Goal: Task Accomplishment & Management: Complete application form

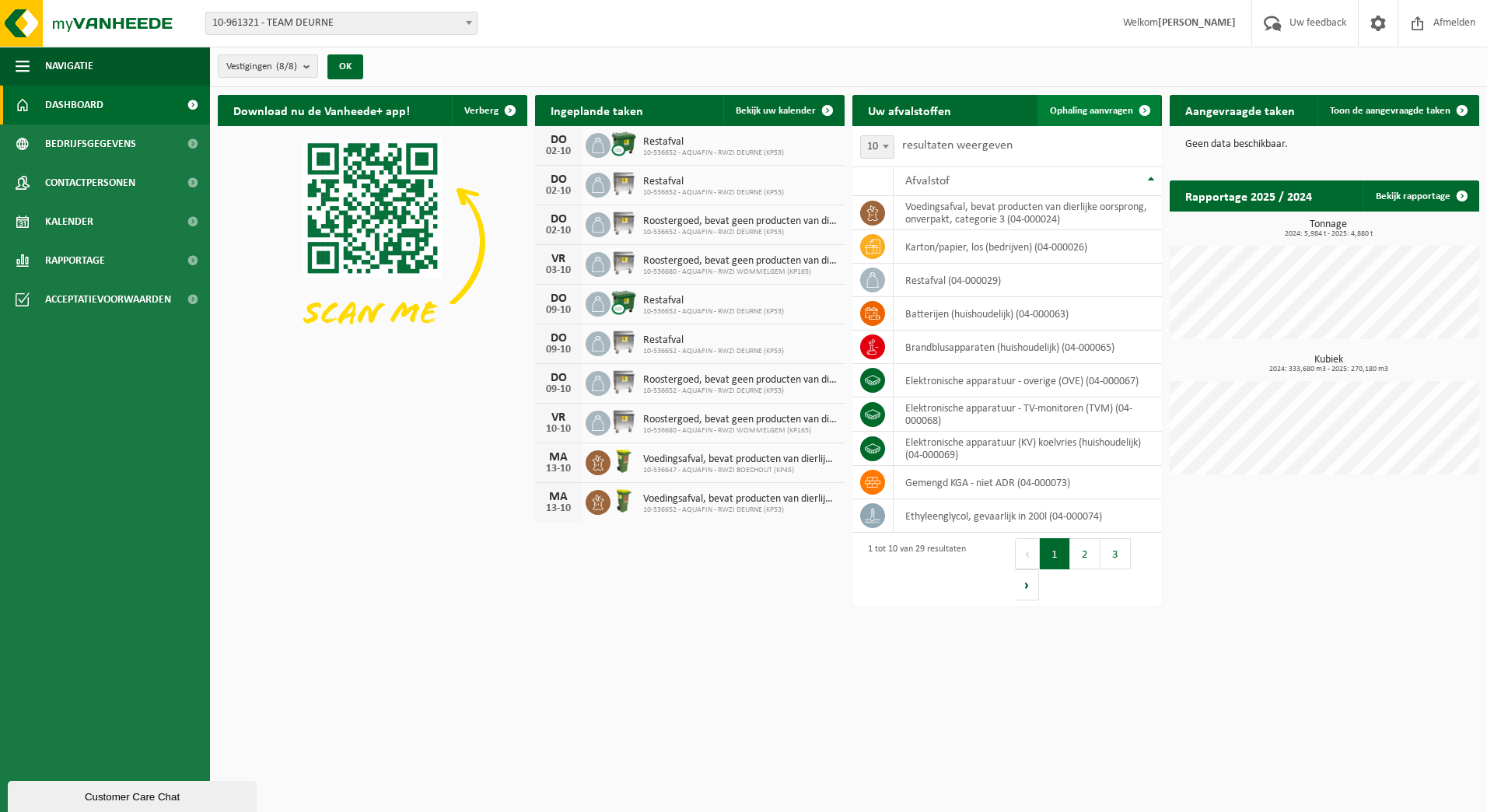
click at [1091, 108] on span "Ophaling aanvragen" at bounding box center [1092, 110] width 84 height 10
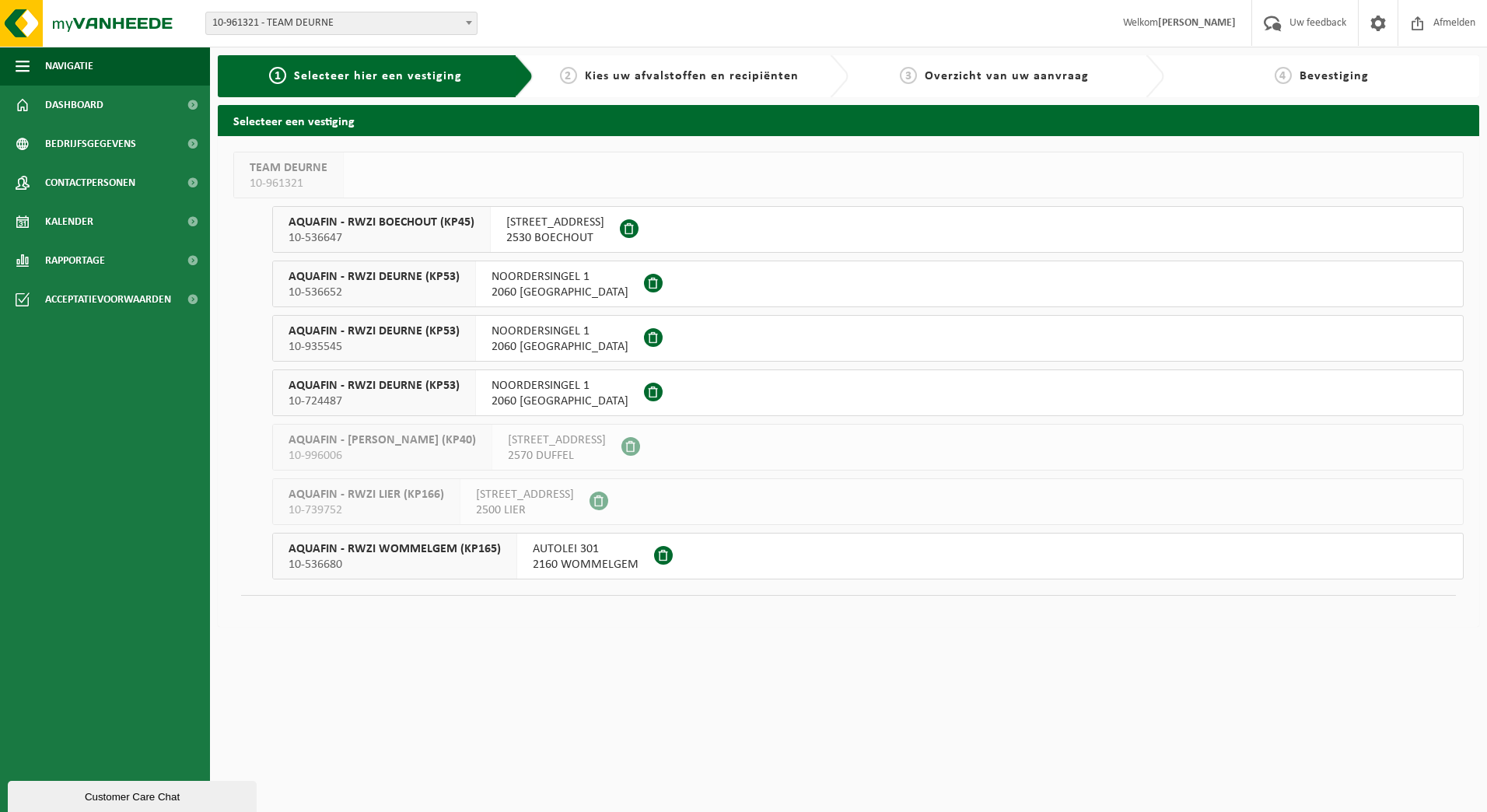
click at [404, 228] on span "AQUAFIN - RWZI BOECHOUT (KP45)" at bounding box center [382, 222] width 186 height 15
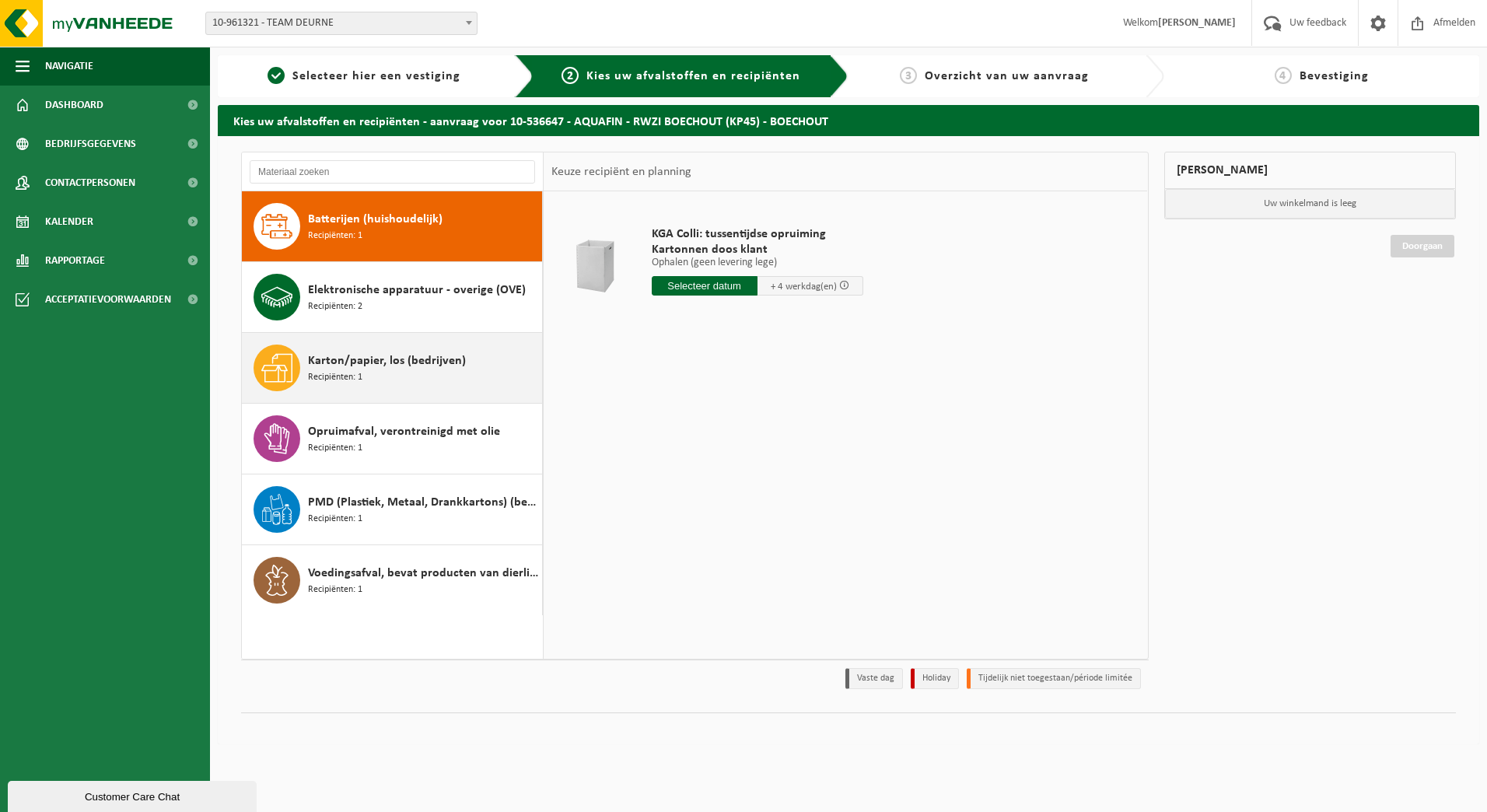
click at [422, 379] on div "Karton/papier, los (bedrijven) Recipiënten: 1" at bounding box center [423, 368] width 230 height 47
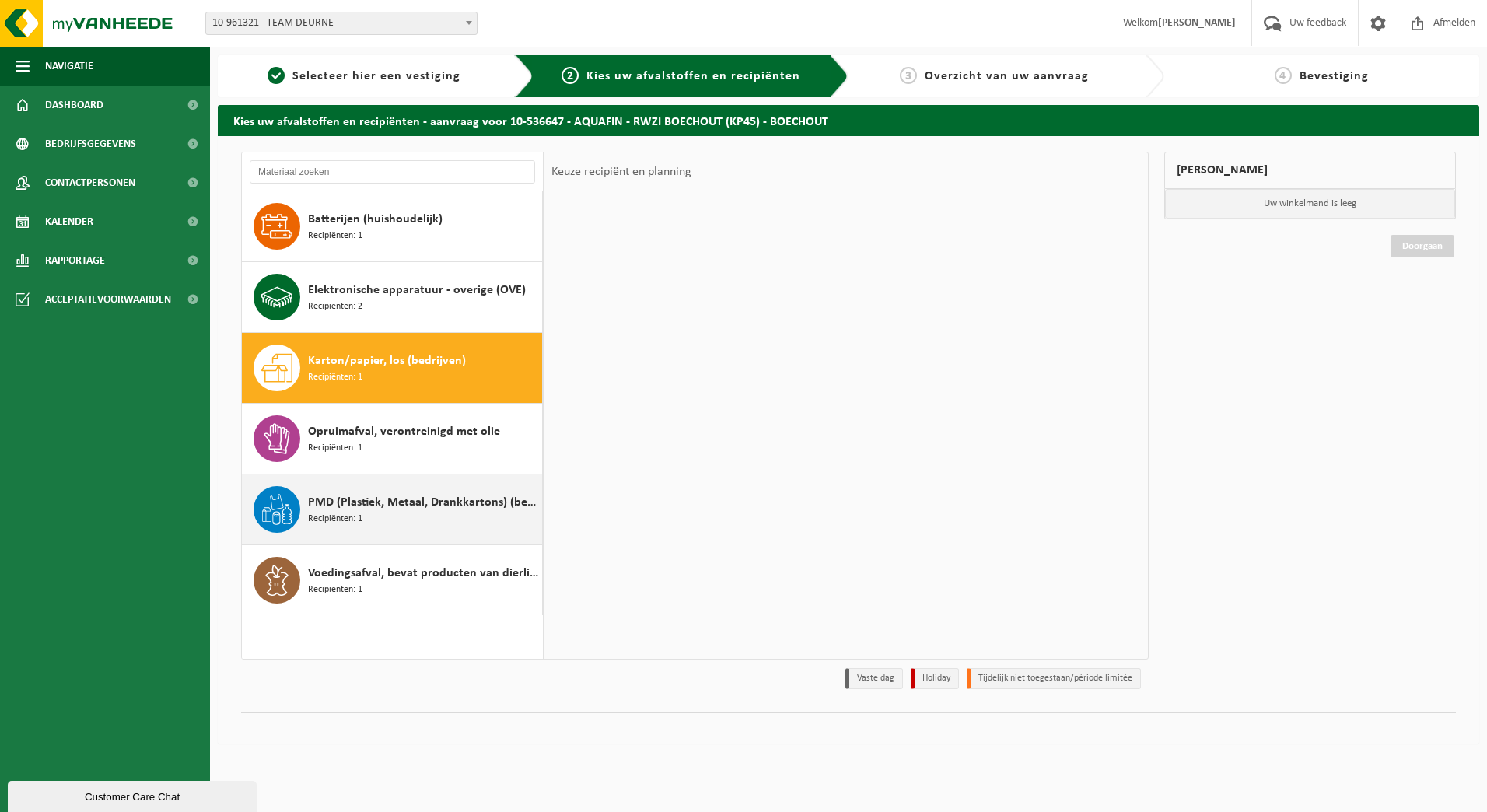
click at [405, 482] on div "PMD (Plastiek, Metaal, Drankkartons) (bedrijven) Recipiënten: 1" at bounding box center [392, 509] width 301 height 70
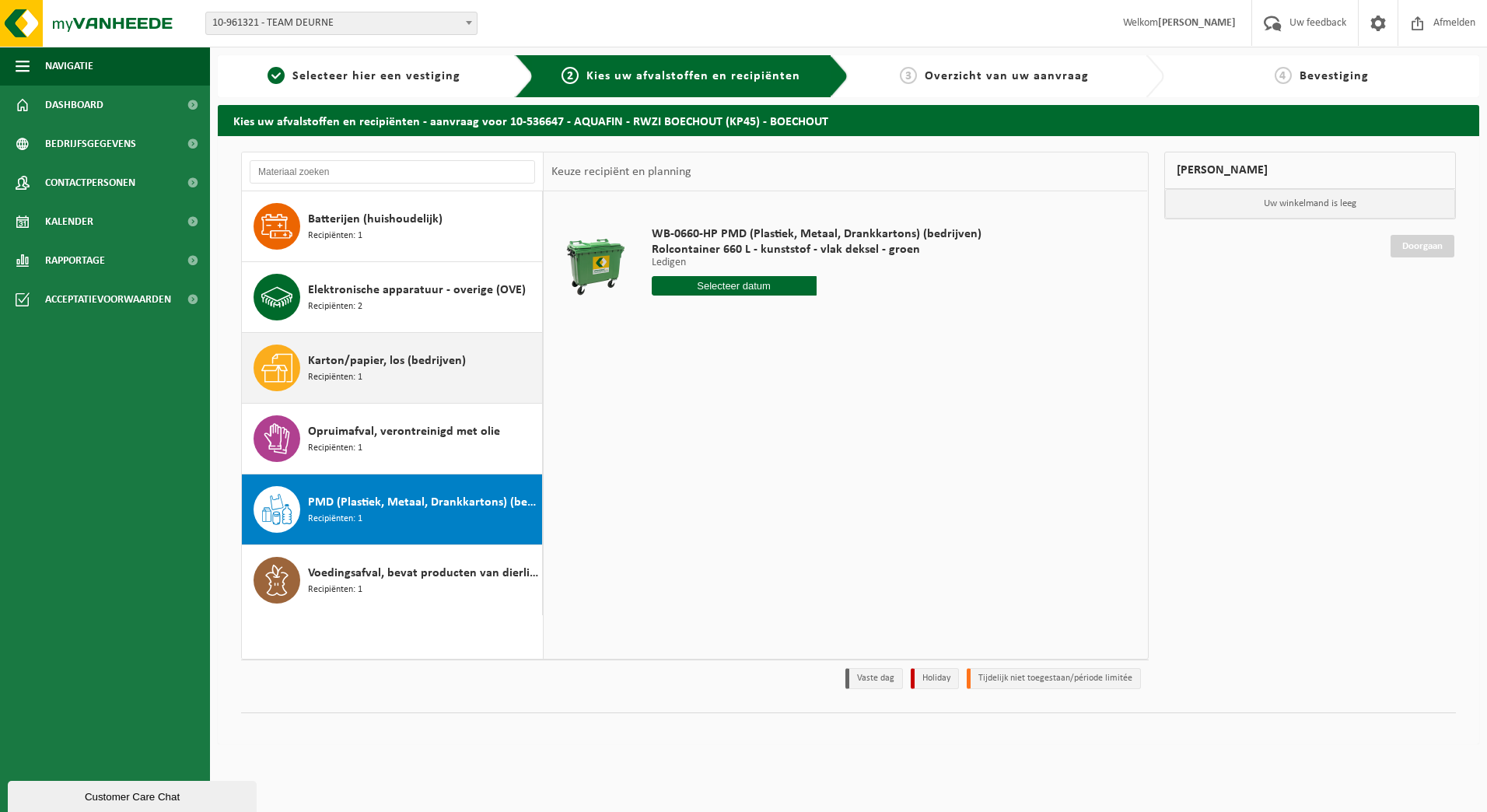
click at [445, 362] on span "Karton/papier, los (bedrijven)" at bounding box center [387, 361] width 158 height 19
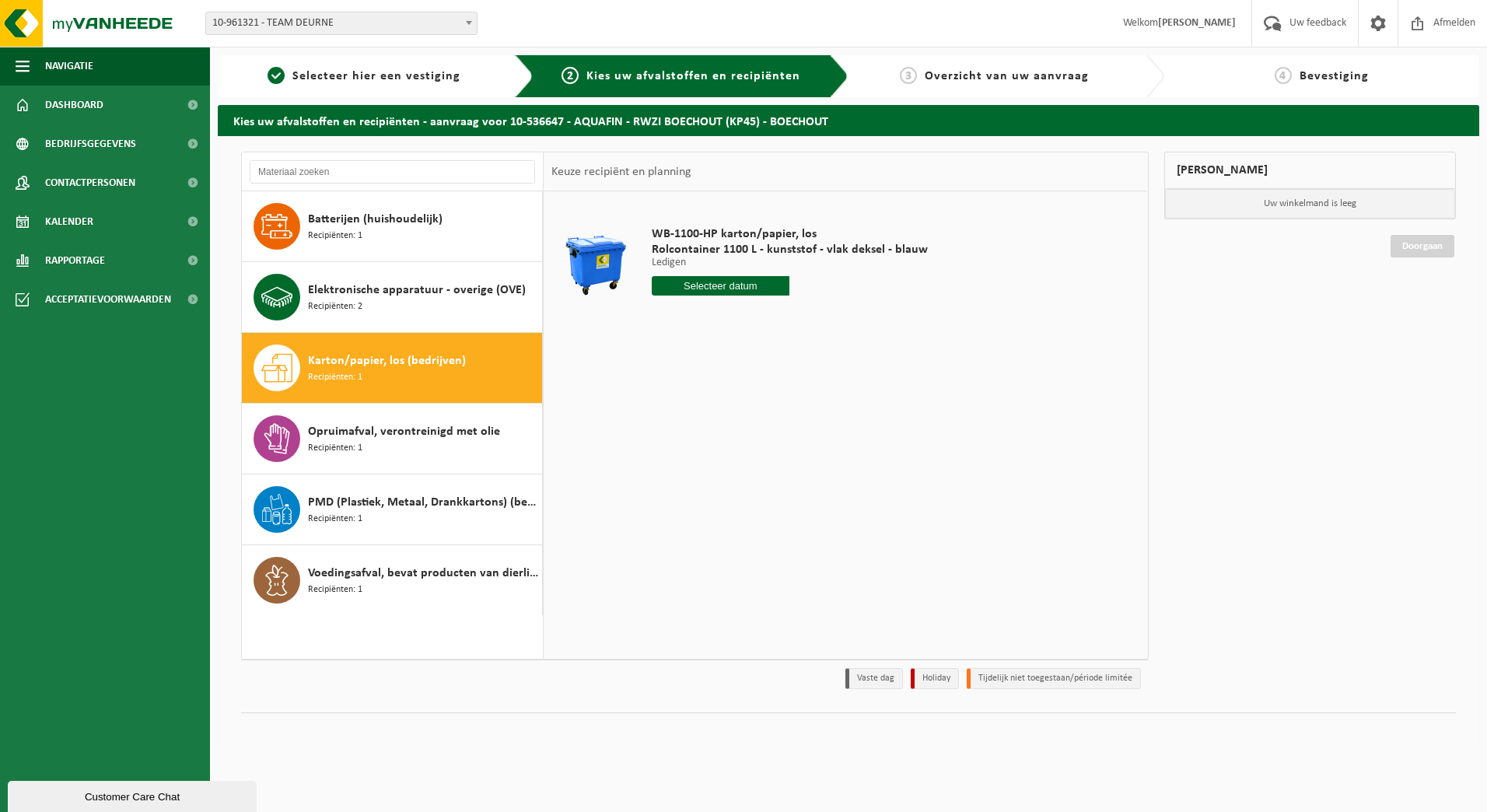
click at [711, 289] on input "text" at bounding box center [721, 286] width 139 height 19
click at [721, 402] on div "8" at bounding box center [720, 399] width 28 height 25
type input "Van 2025-10-08"
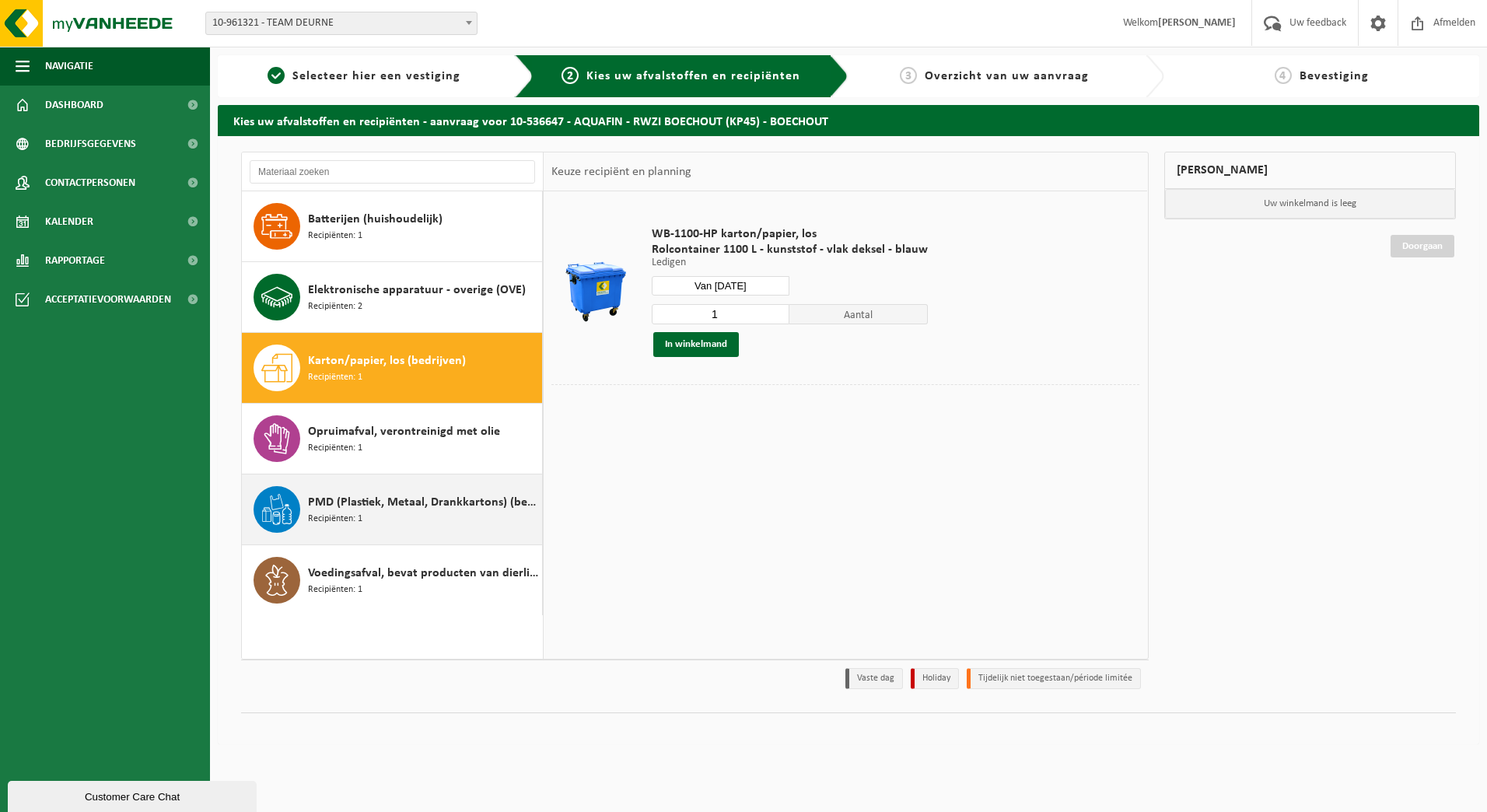
click at [403, 510] on span "PMD (Plastiek, Metaal, Drankkartons) (bedrijven)" at bounding box center [423, 502] width 230 height 19
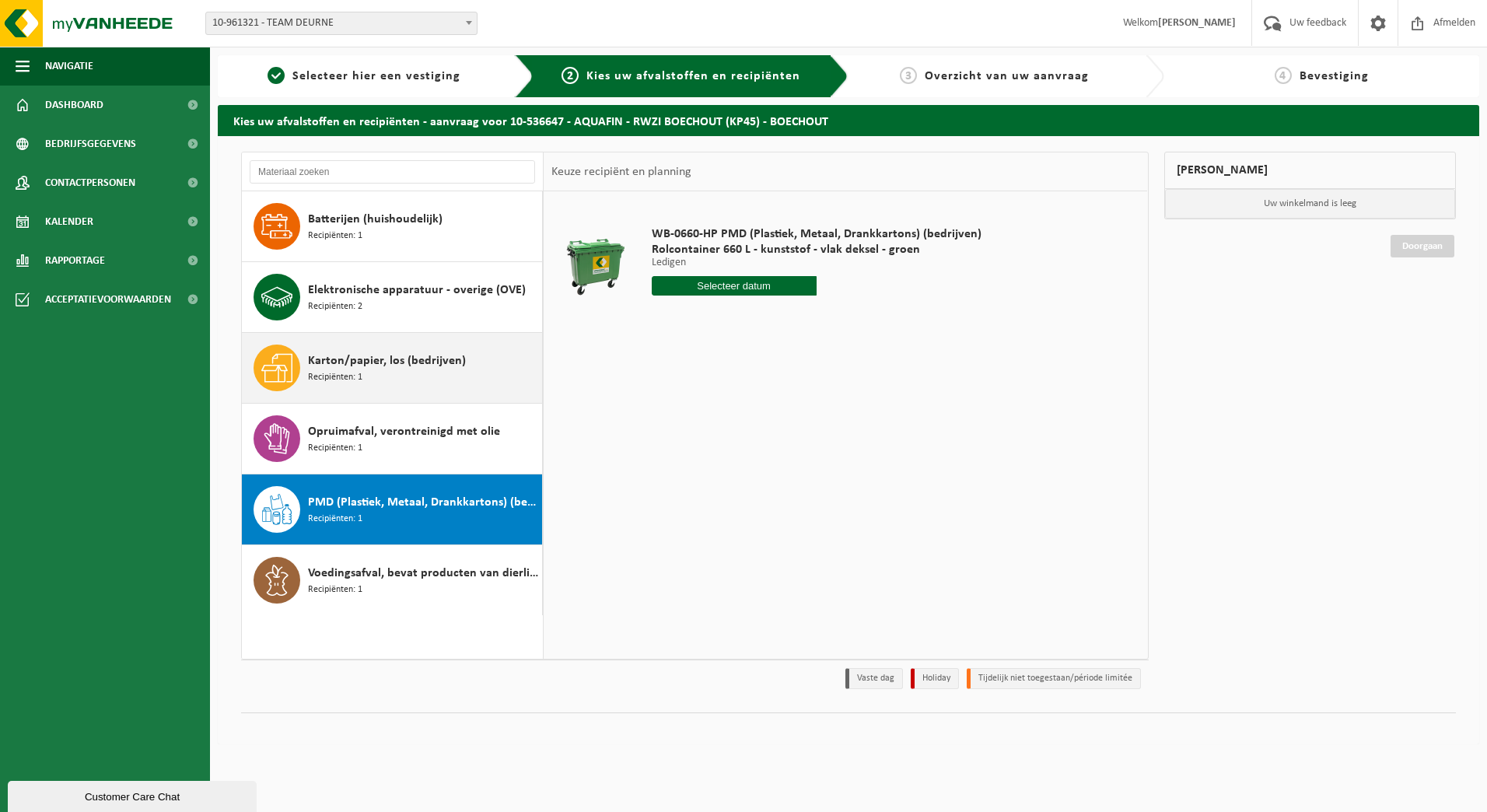
click at [408, 375] on div "Karton/papier, los (bedrijven) Recipiënten: 1" at bounding box center [423, 368] width 230 height 47
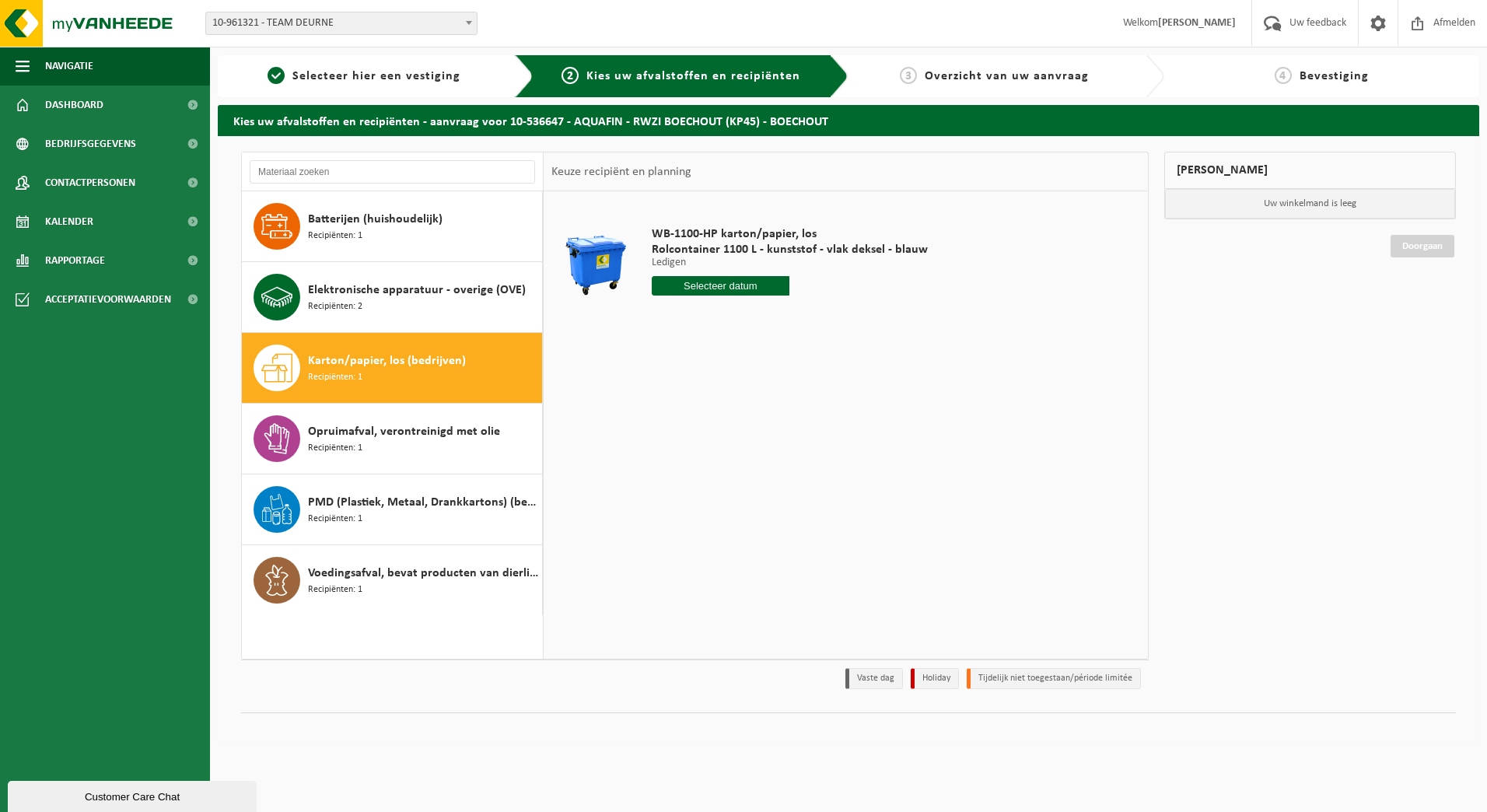
click at [708, 291] on input "text" at bounding box center [721, 286] width 139 height 19
click at [727, 401] on div "8" at bounding box center [720, 399] width 28 height 25
type input "Van 2025-10-08"
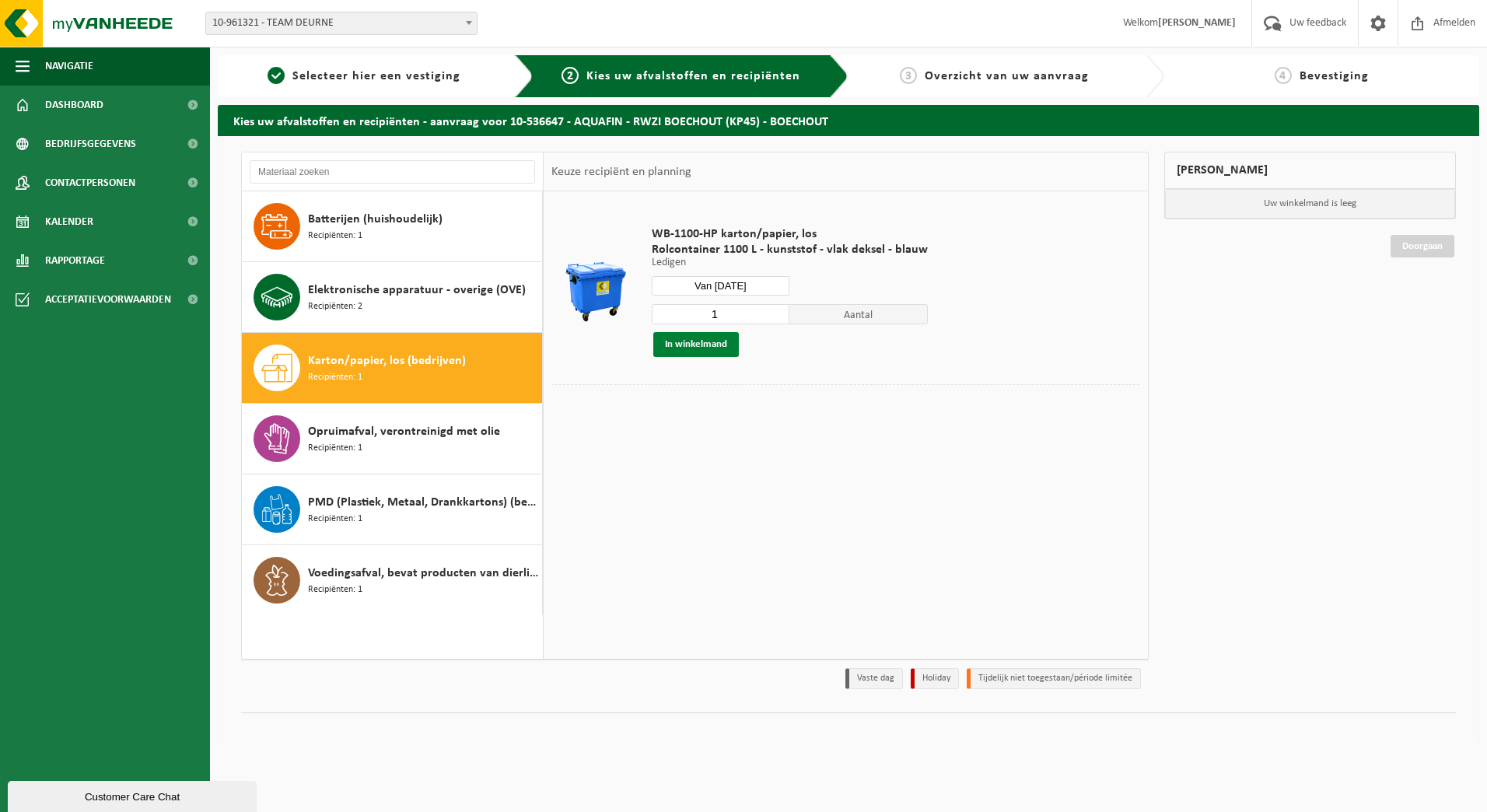
click at [690, 349] on button "In winkelmand" at bounding box center [696, 345] width 86 height 25
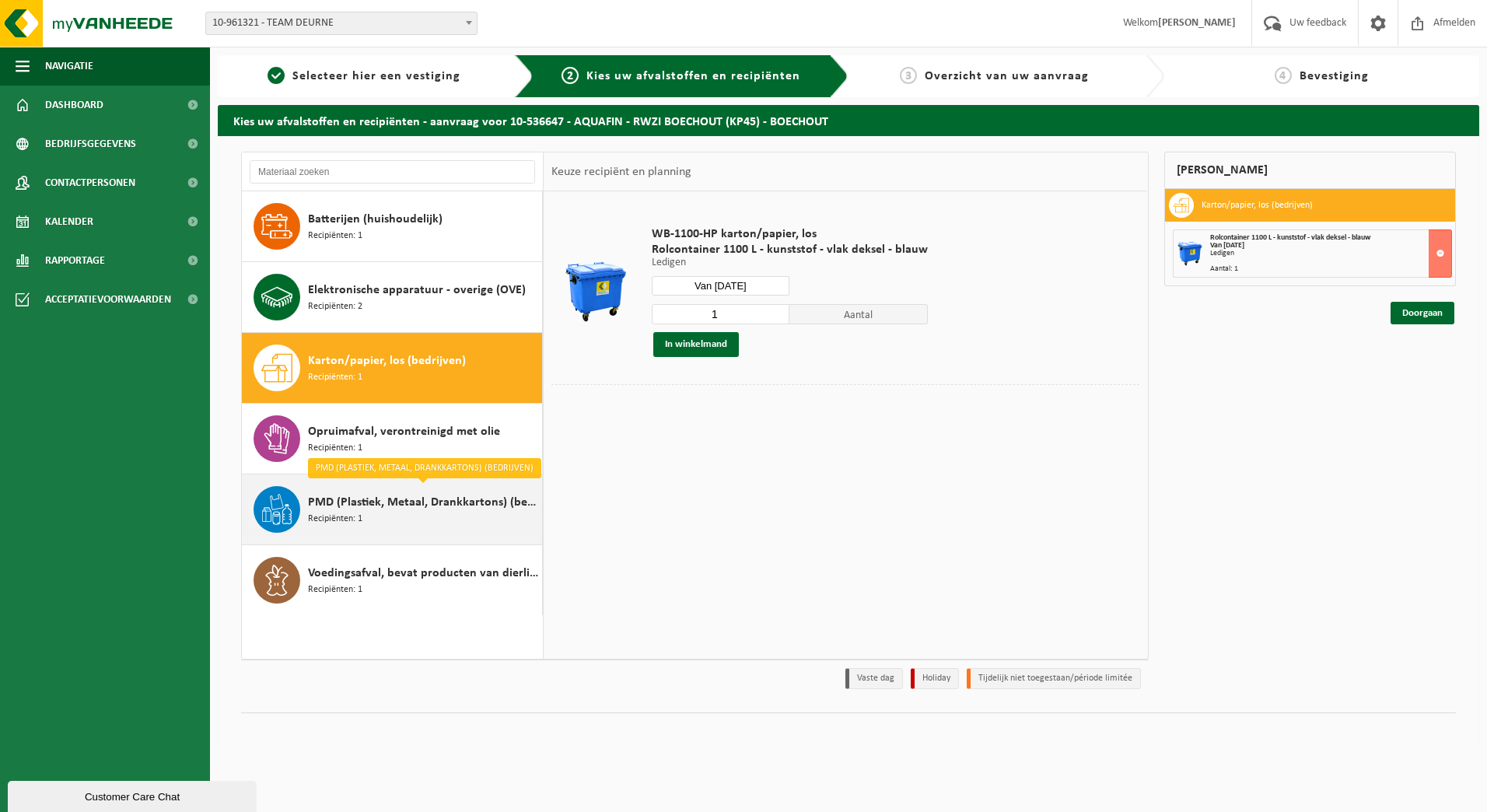
click at [423, 513] on div "PMD (Plastiek, Metaal, Drankkartons) (bedrijven) Recipiënten: 1" at bounding box center [423, 509] width 230 height 47
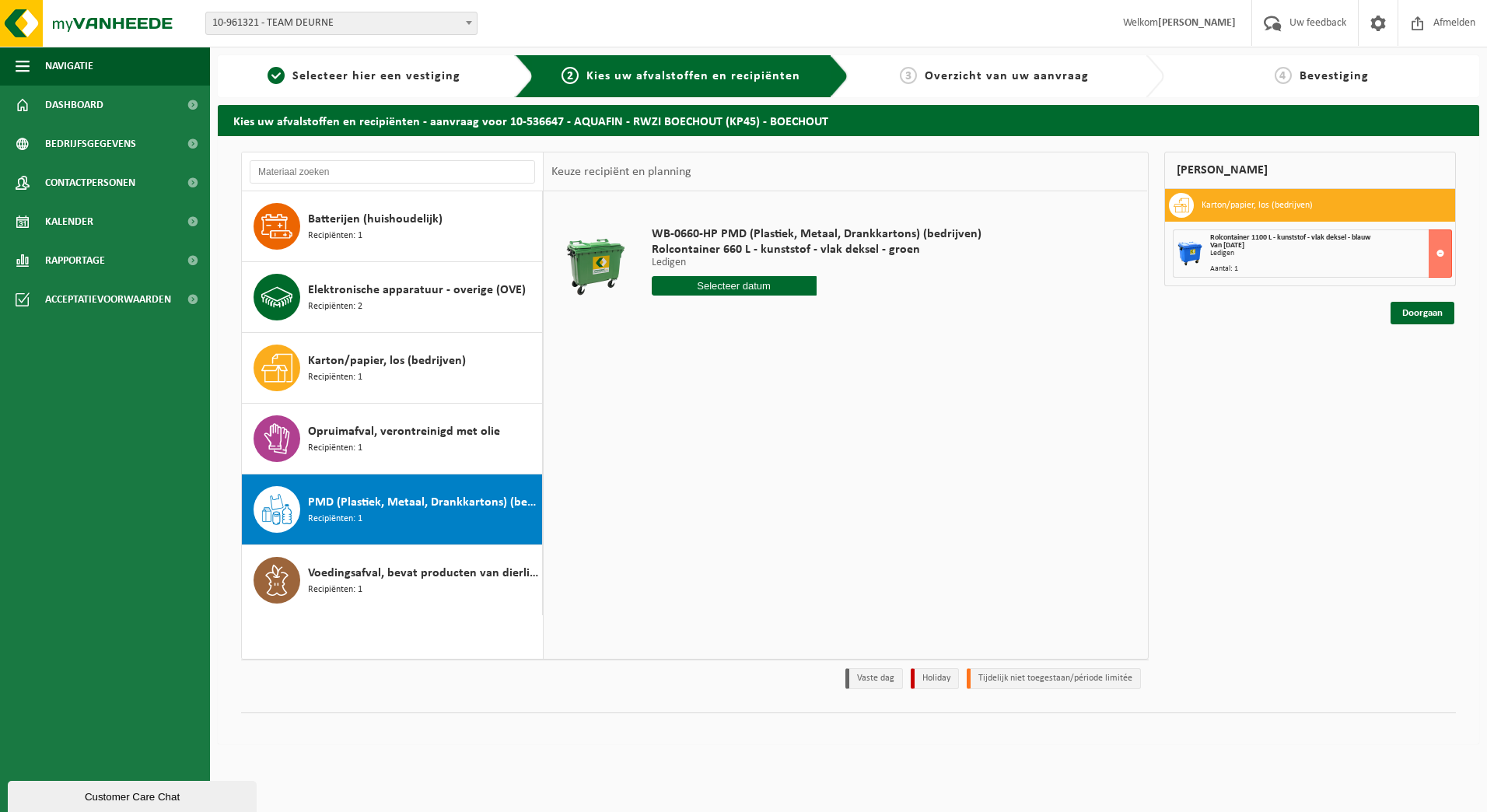
click at [739, 292] on input "text" at bounding box center [734, 286] width 165 height 19
click at [771, 473] on div "31" at bounding box center [774, 473] width 28 height 25
type input "Van 2025-10-31"
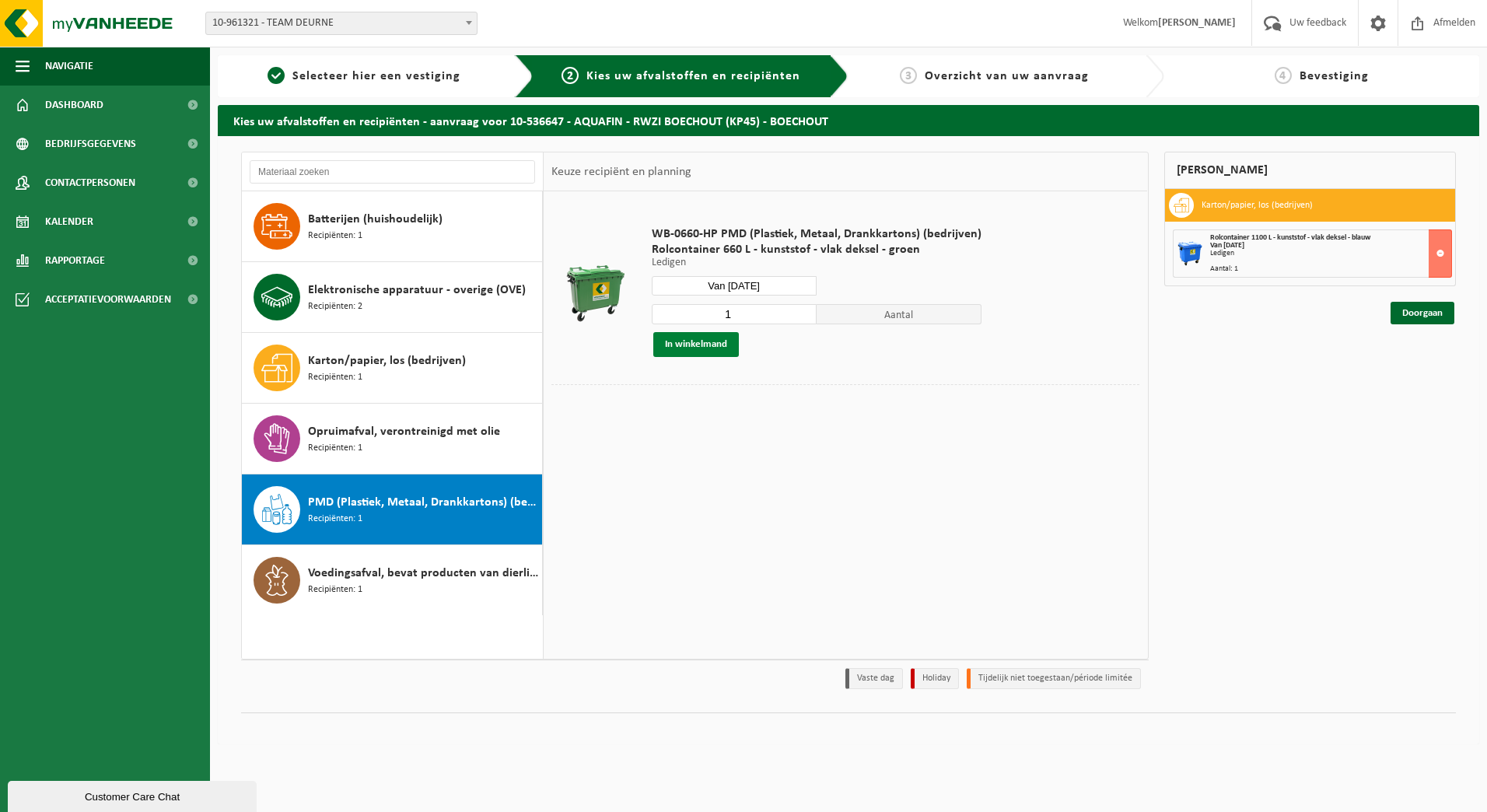
click at [677, 345] on button "In winkelmand" at bounding box center [696, 345] width 86 height 25
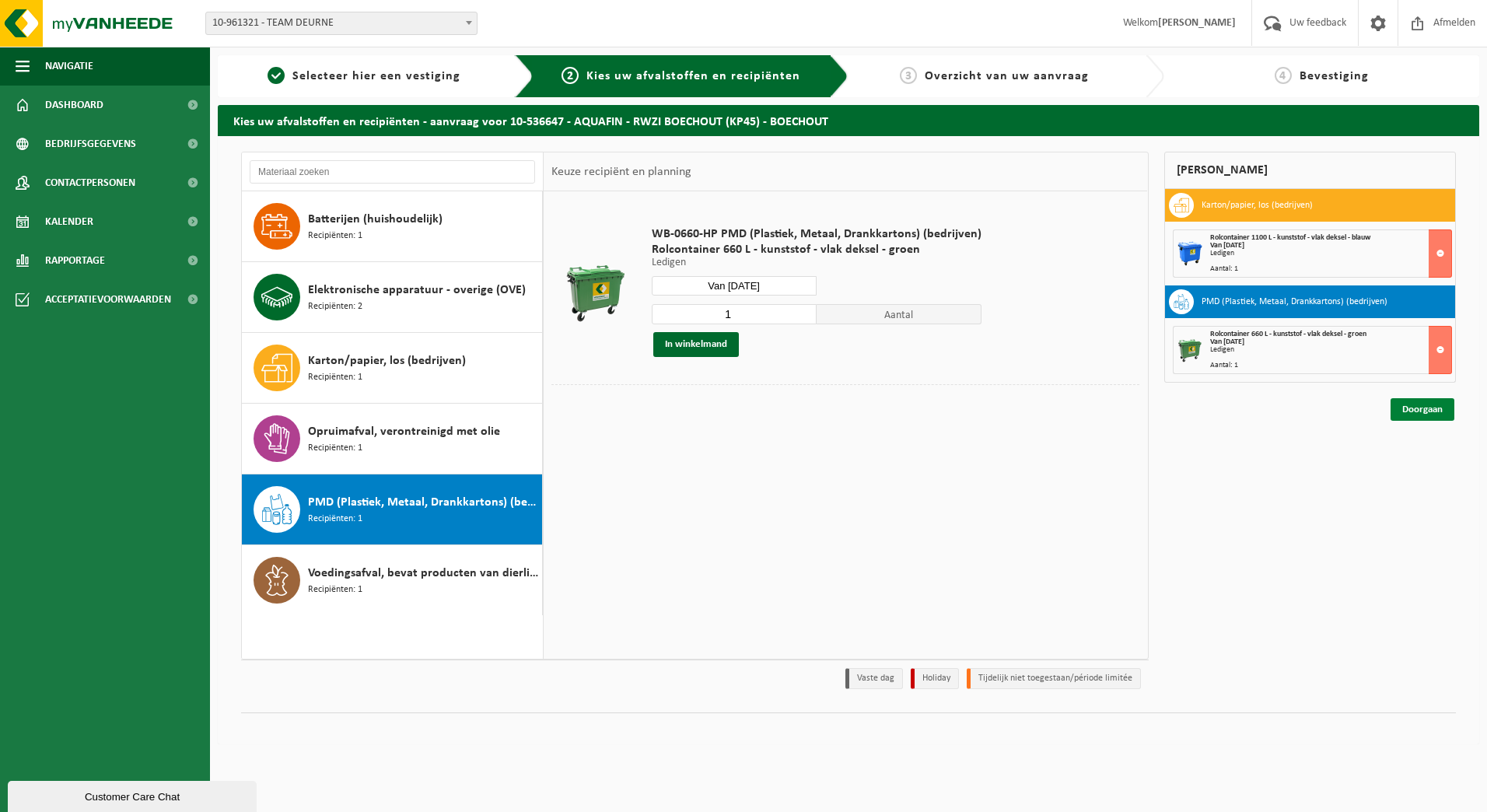
click at [1425, 411] on link "Doorgaan" at bounding box center [1422, 409] width 64 height 23
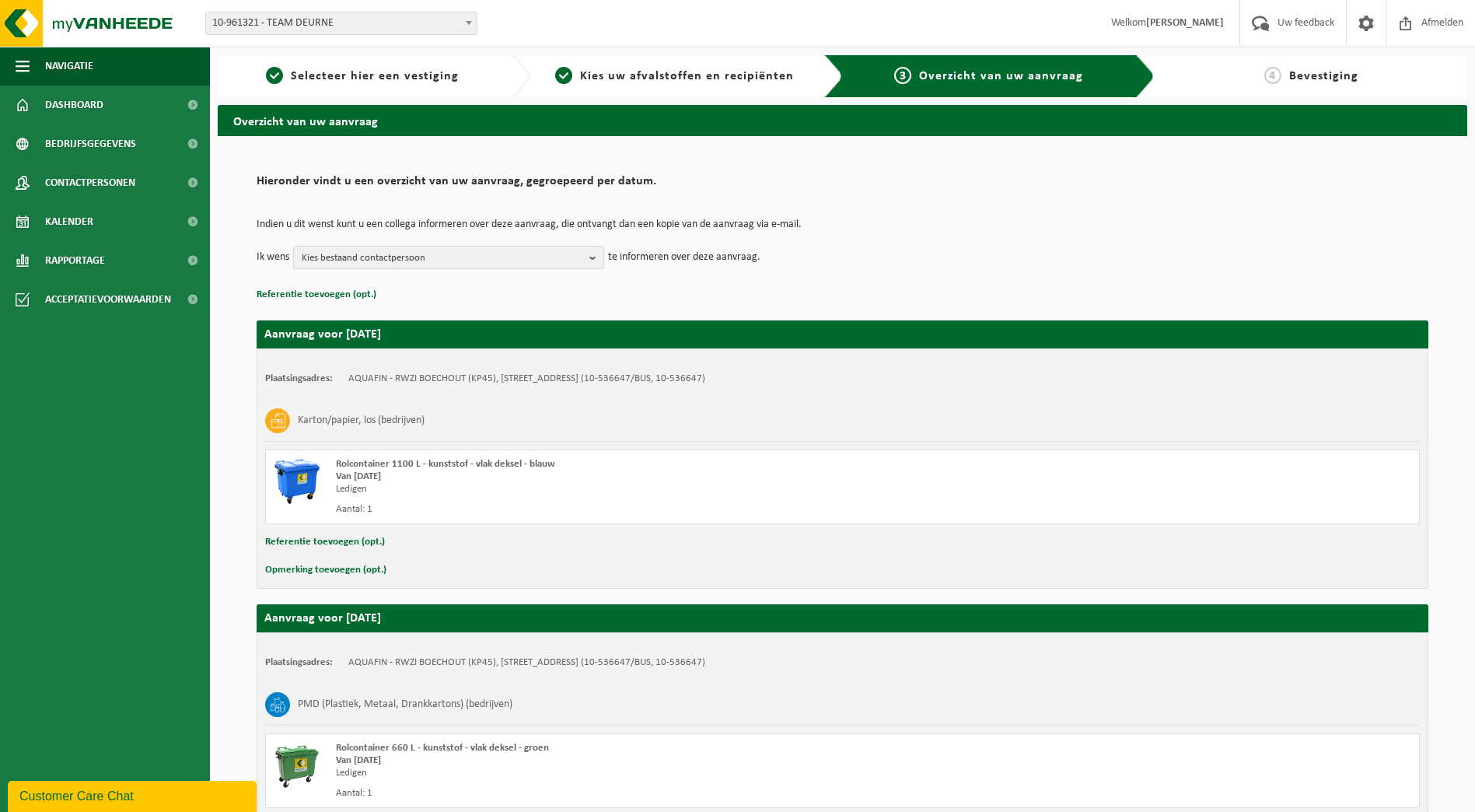
click at [586, 259] on button "Kies bestaand contactpersoon" at bounding box center [448, 257] width 311 height 24
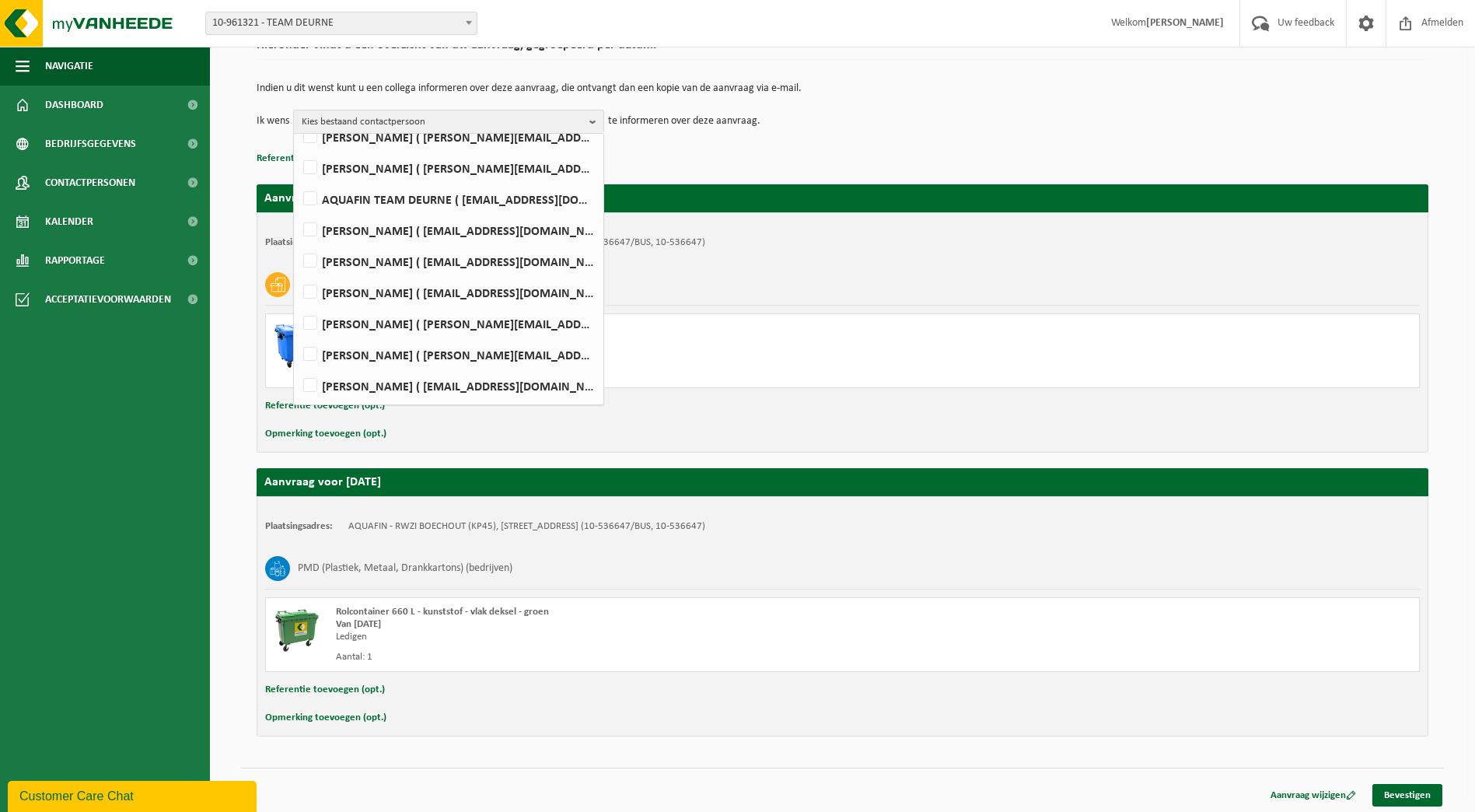
scroll to position [140, 0]
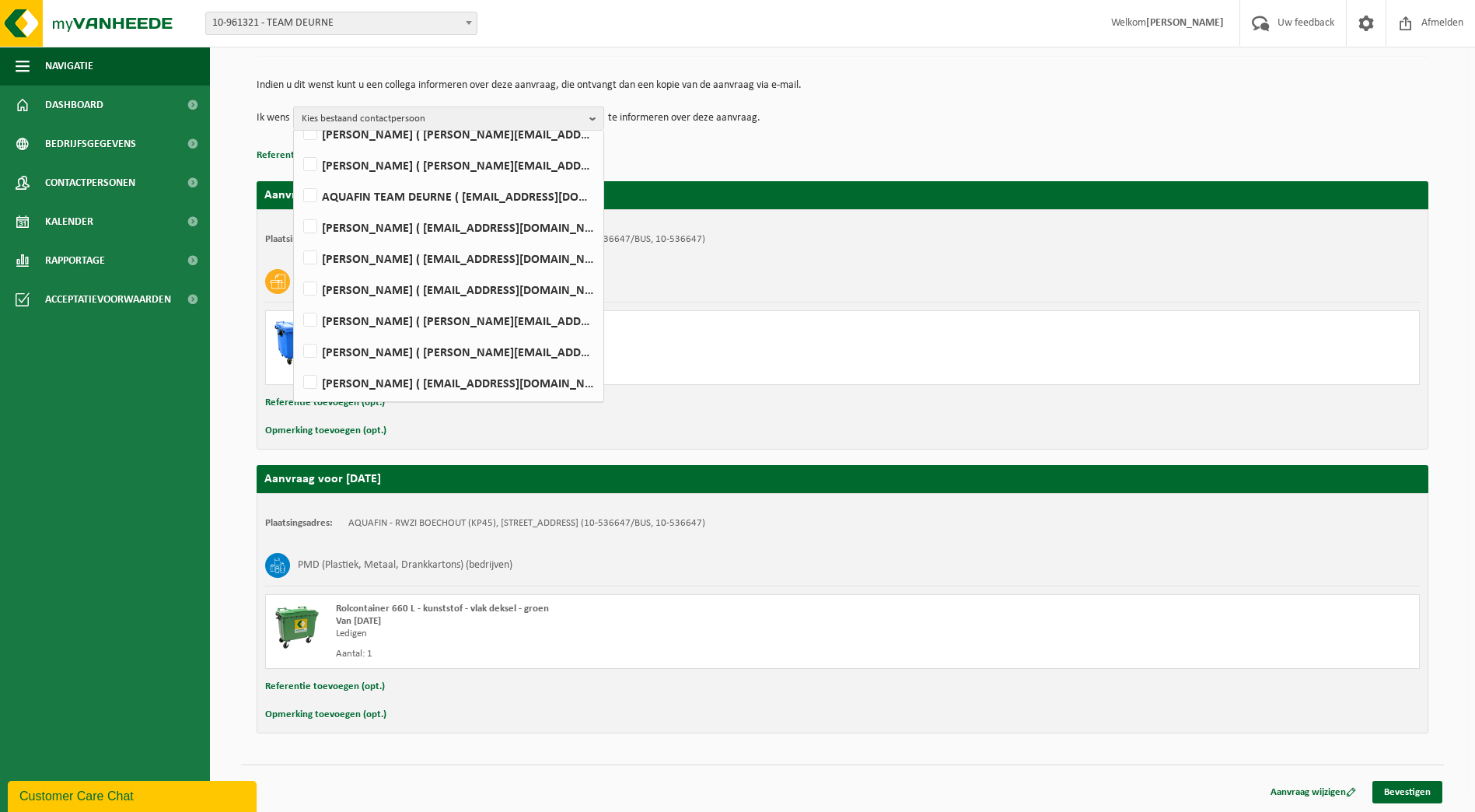
click at [953, 255] on div "Plaatsingsadres: AQUAFIN - RWZI BOECHOUT (KP45), 2530 BOECHOUT, BORSBEEKSESTEEN…" at bounding box center [842, 329] width 1172 height 240
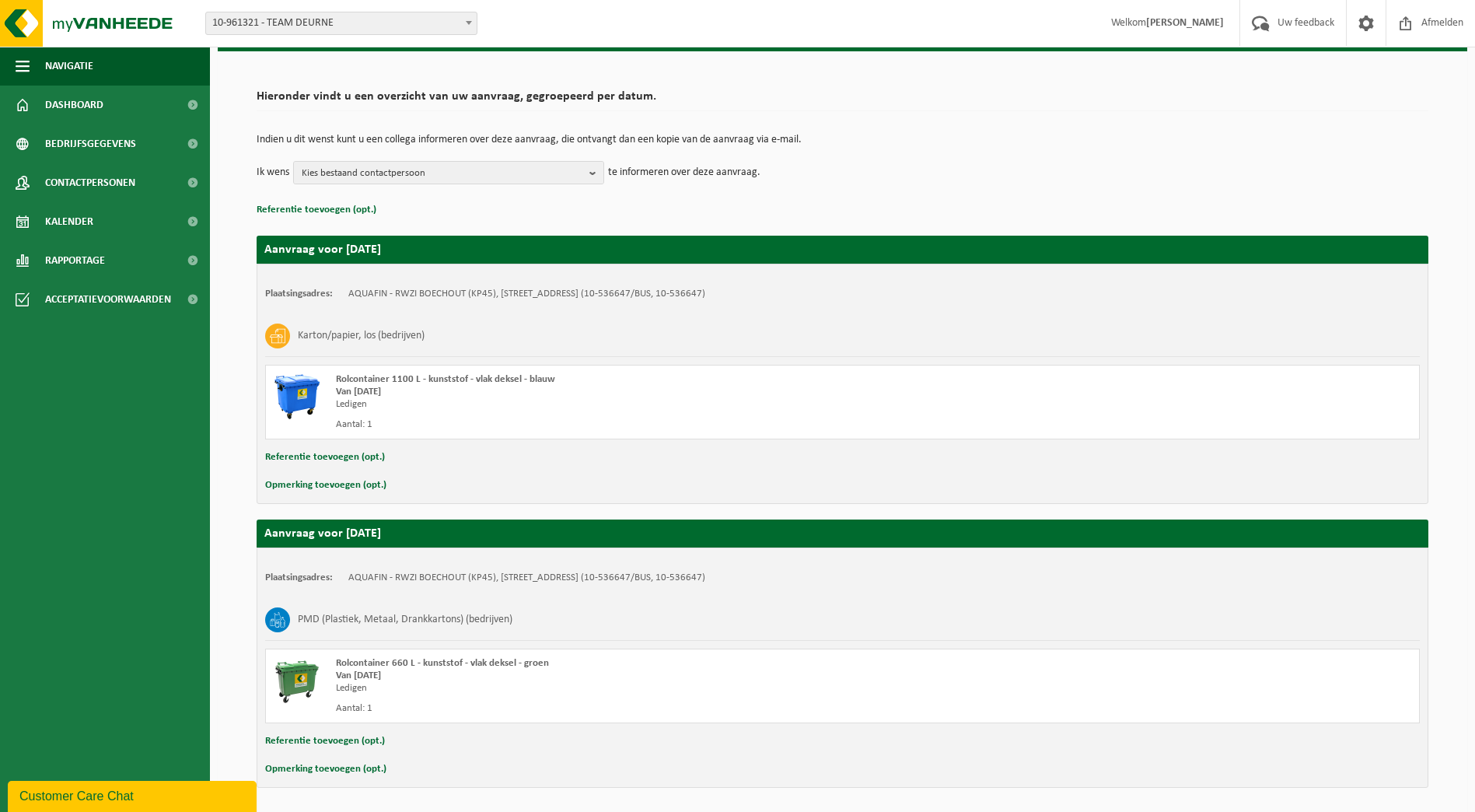
scroll to position [0, 0]
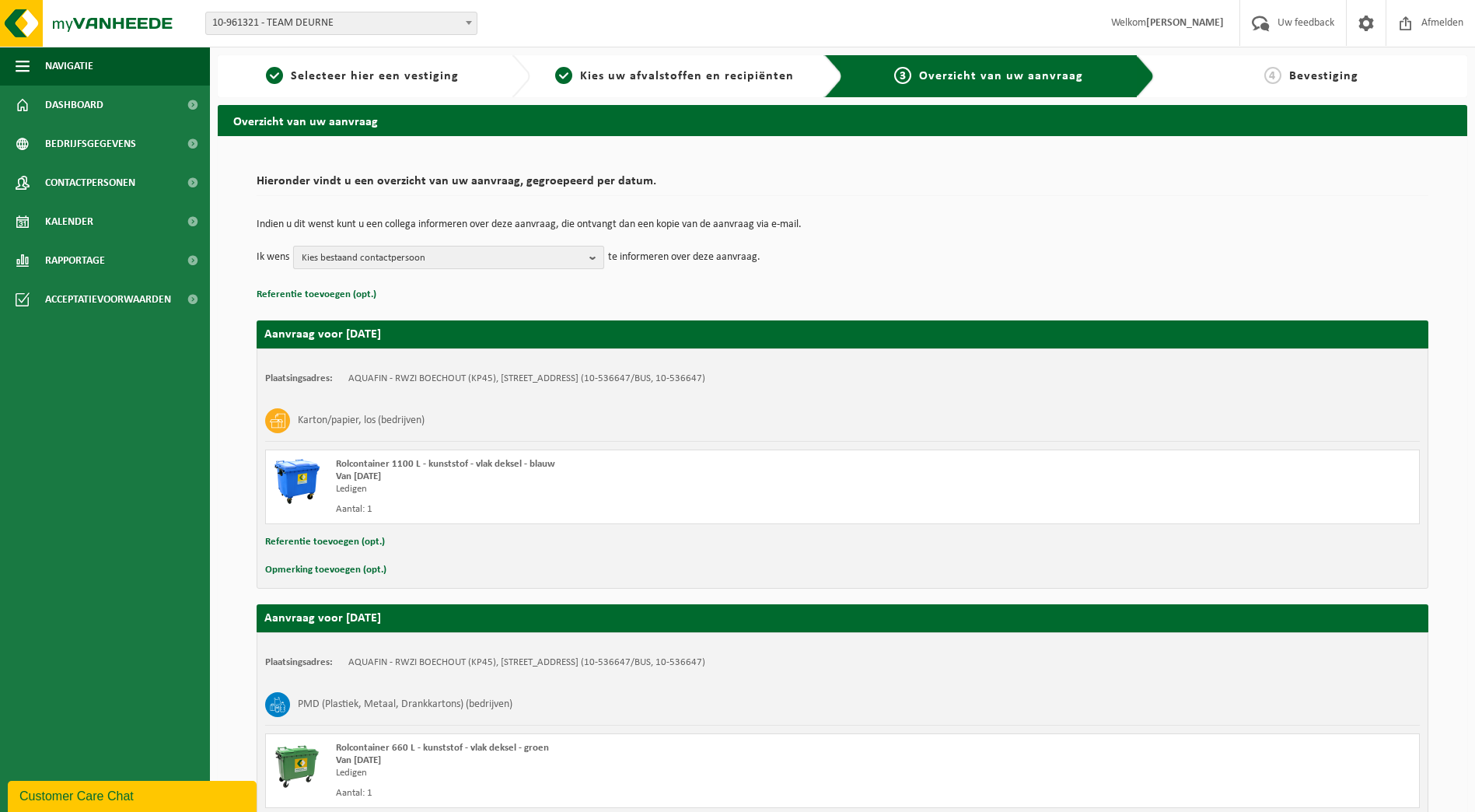
click at [589, 261] on b "button" at bounding box center [596, 256] width 14 height 22
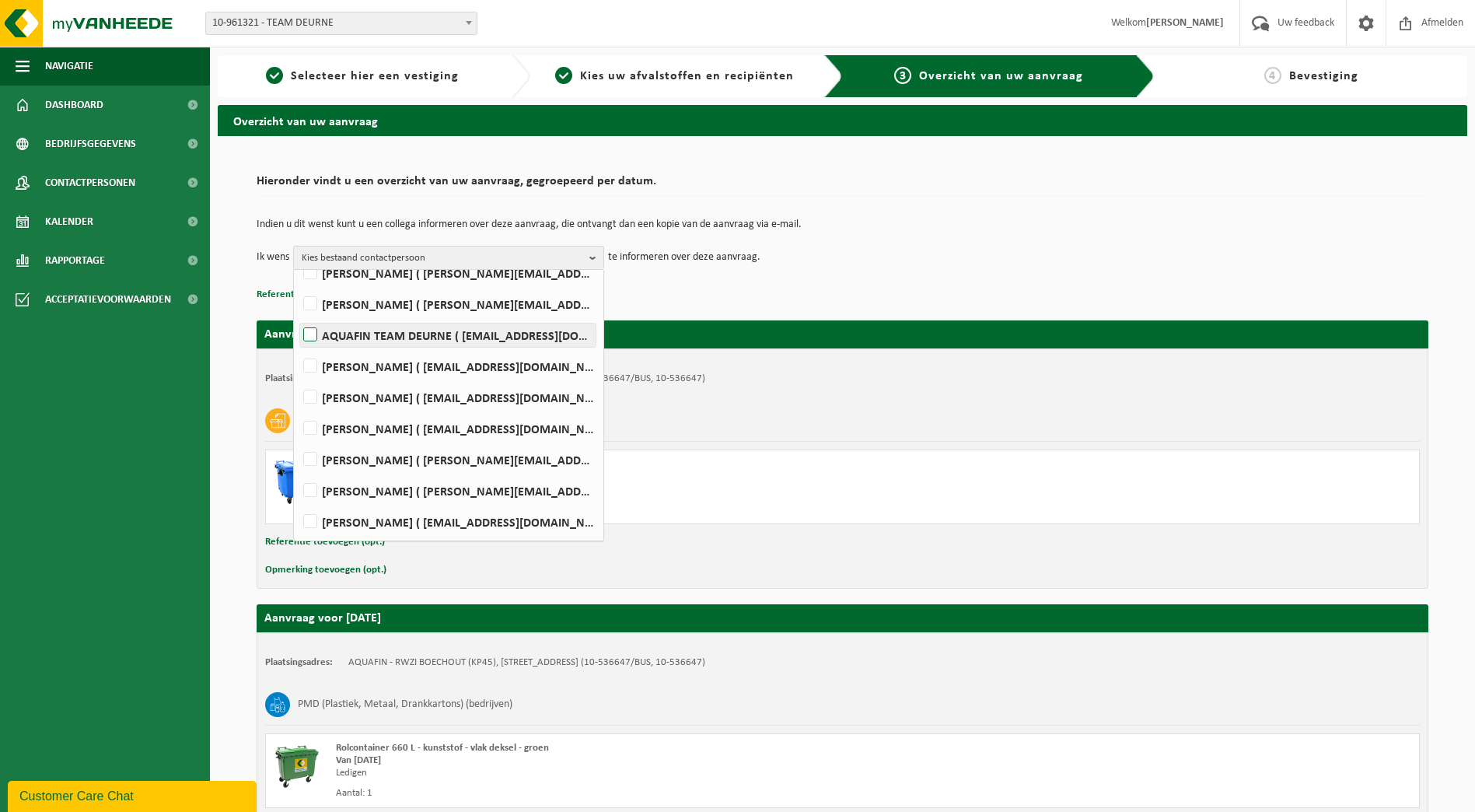
click at [302, 331] on label "AQUAFIN TEAM DEURNE ( team-deurne@aquafin.be )" at bounding box center [447, 335] width 295 height 24
click at [297, 315] on input "AQUAFIN TEAM DEURNE ( team-deurne@aquafin.be )" at bounding box center [297, 314] width 1 height 1
checkbox input "true"
click at [955, 438] on div "Karton/papier, los (bedrijven)" at bounding box center [842, 421] width 1154 height 41
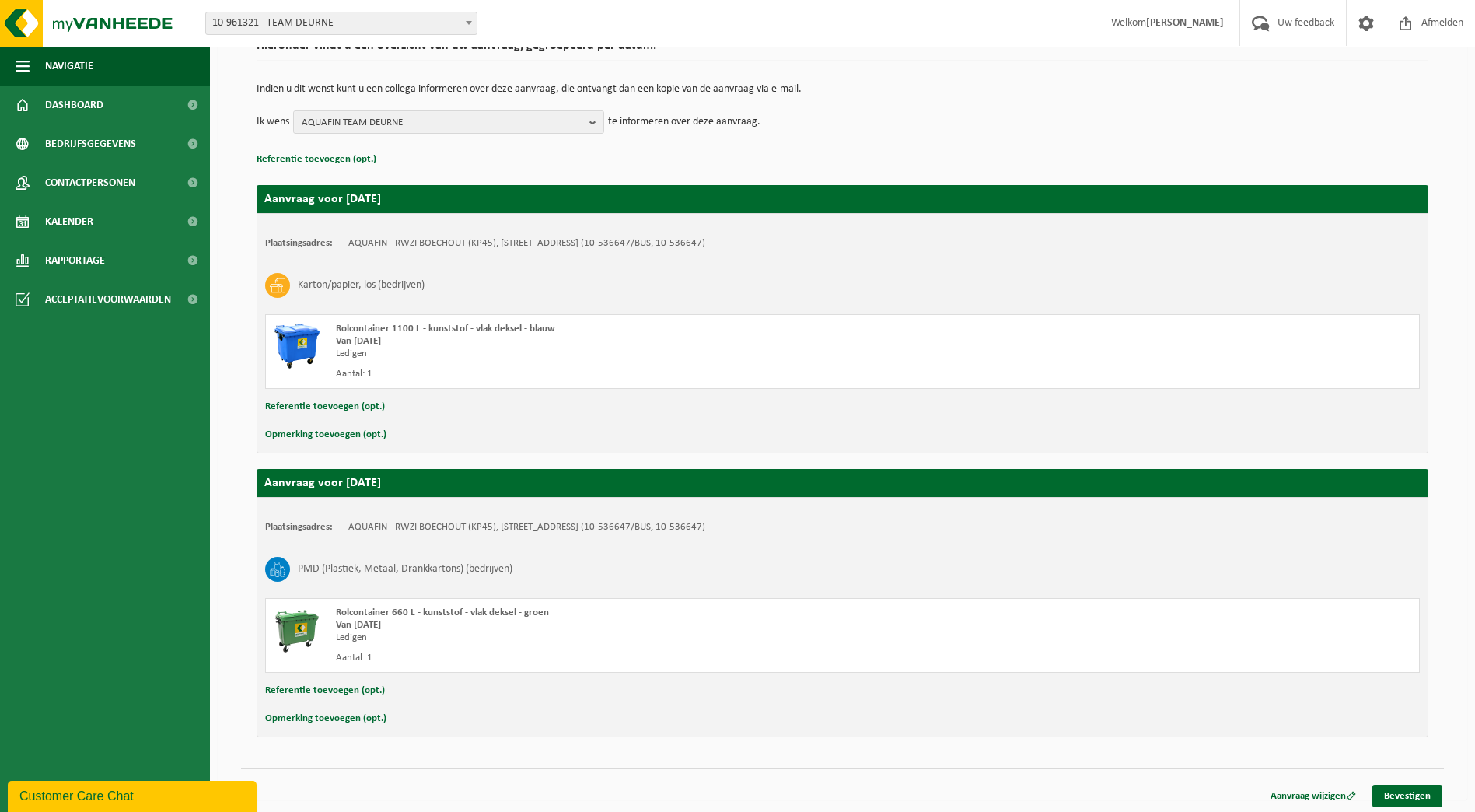
scroll to position [140, 0]
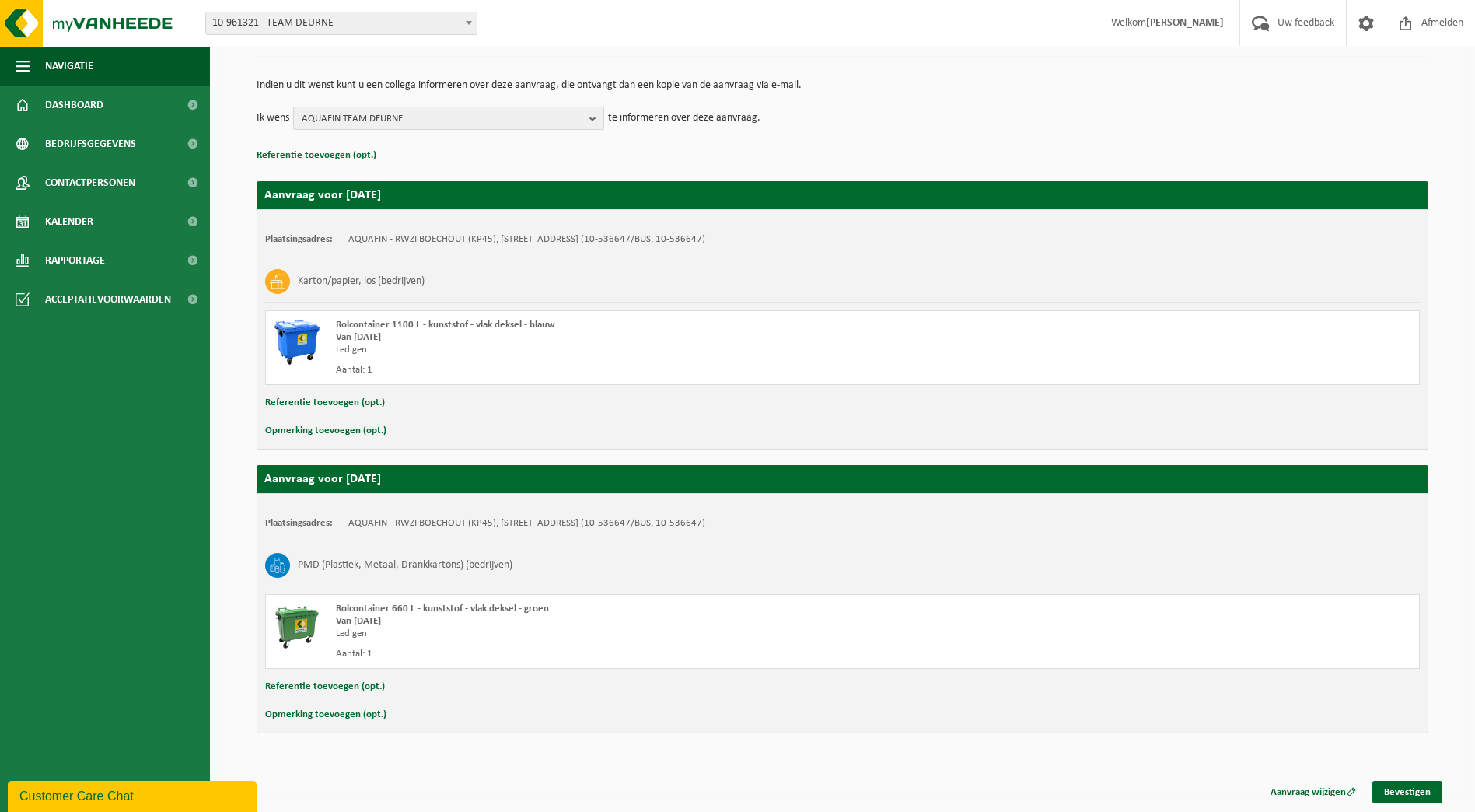
click at [585, 120] on button "AQUAFIN TEAM DEURNE" at bounding box center [448, 118] width 311 height 24
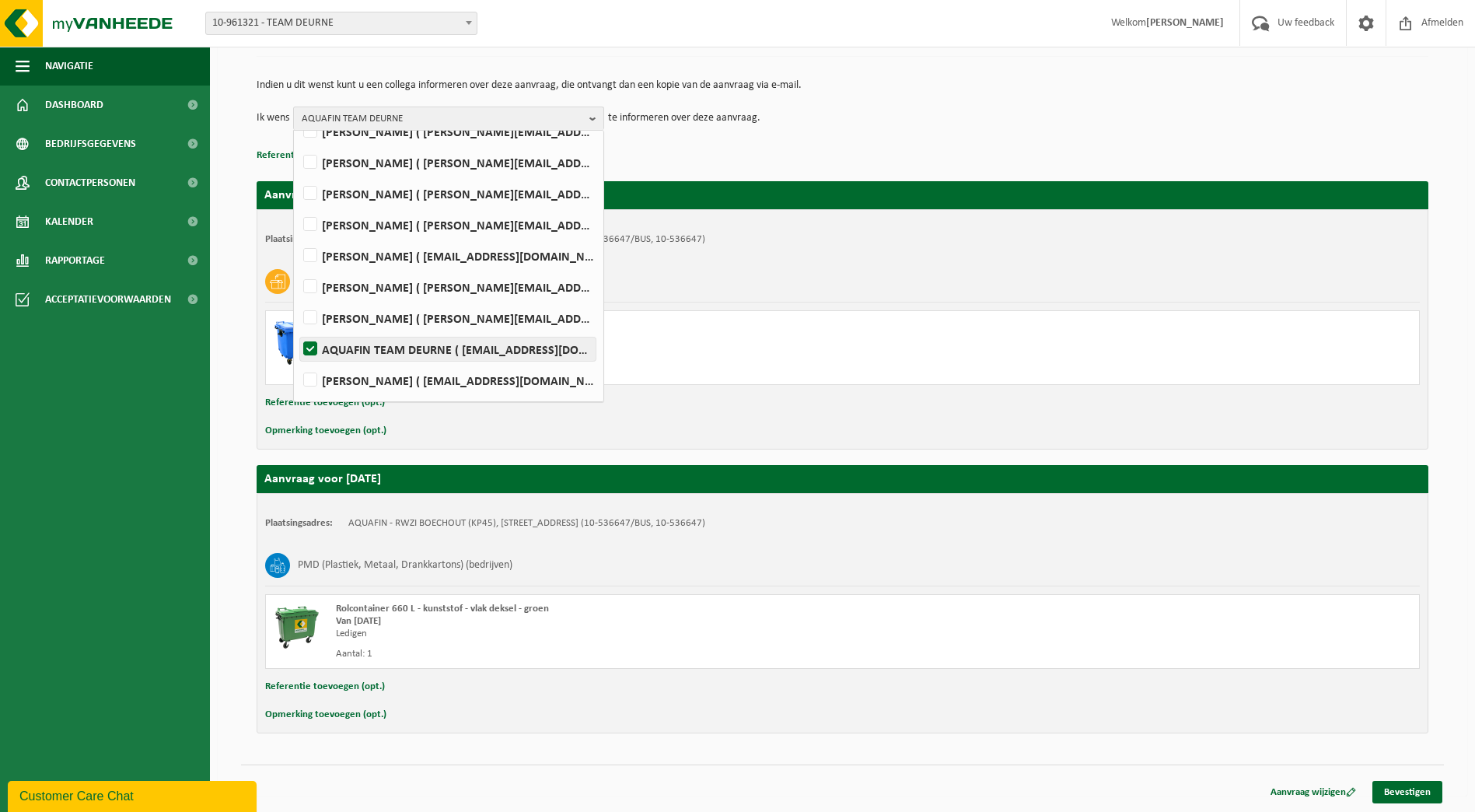
scroll to position [0, 0]
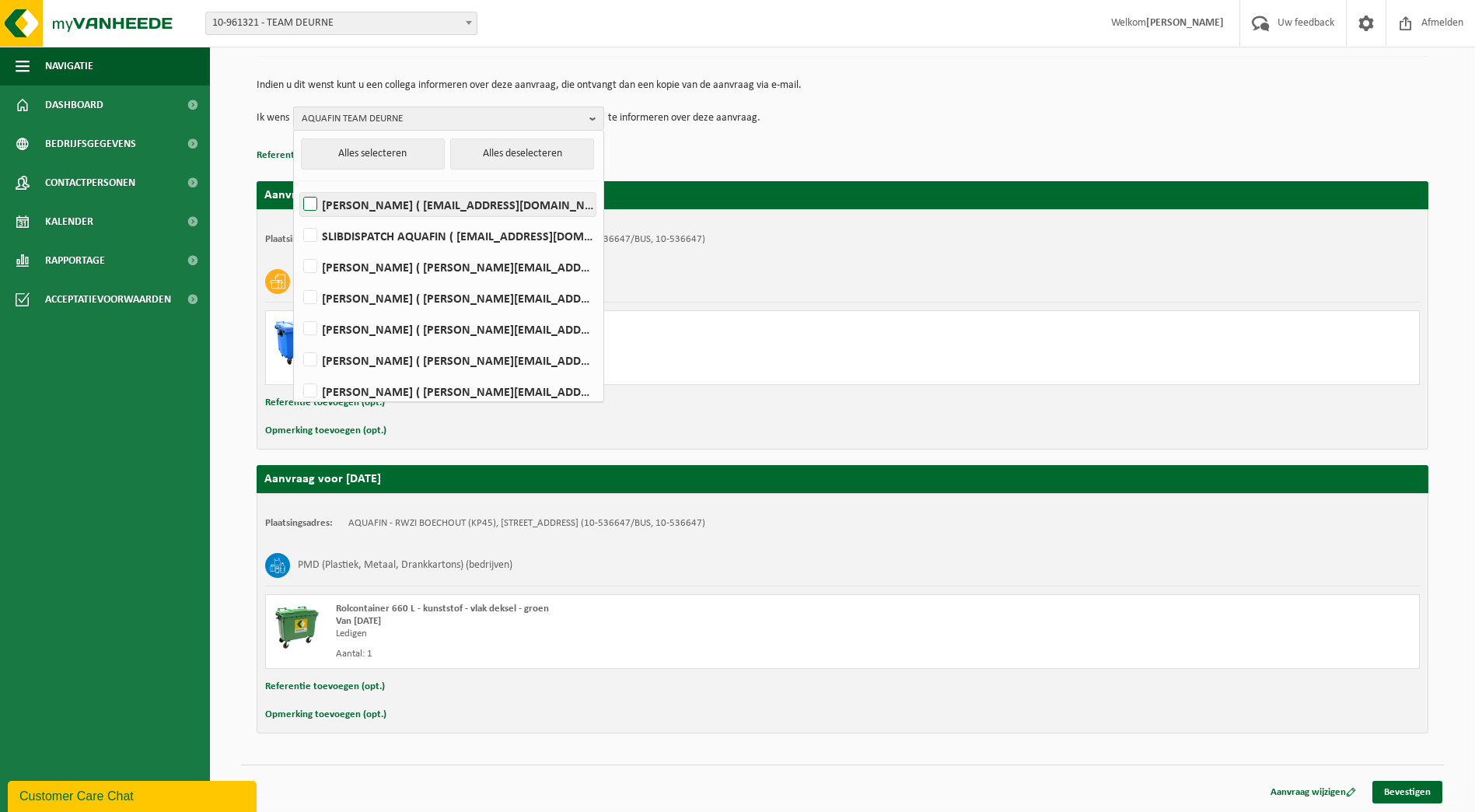
click at [314, 199] on label "Prakash Ammai ( prakash.ammai@aquafin.be )" at bounding box center [447, 204] width 295 height 24
click at [297, 185] on input "Prakash Ammai ( prakash.ammai@aquafin.be )" at bounding box center [297, 184] width 1 height 1
checkbox input "true"
click at [1411, 797] on link "Bevestigen" at bounding box center [1408, 792] width 70 height 23
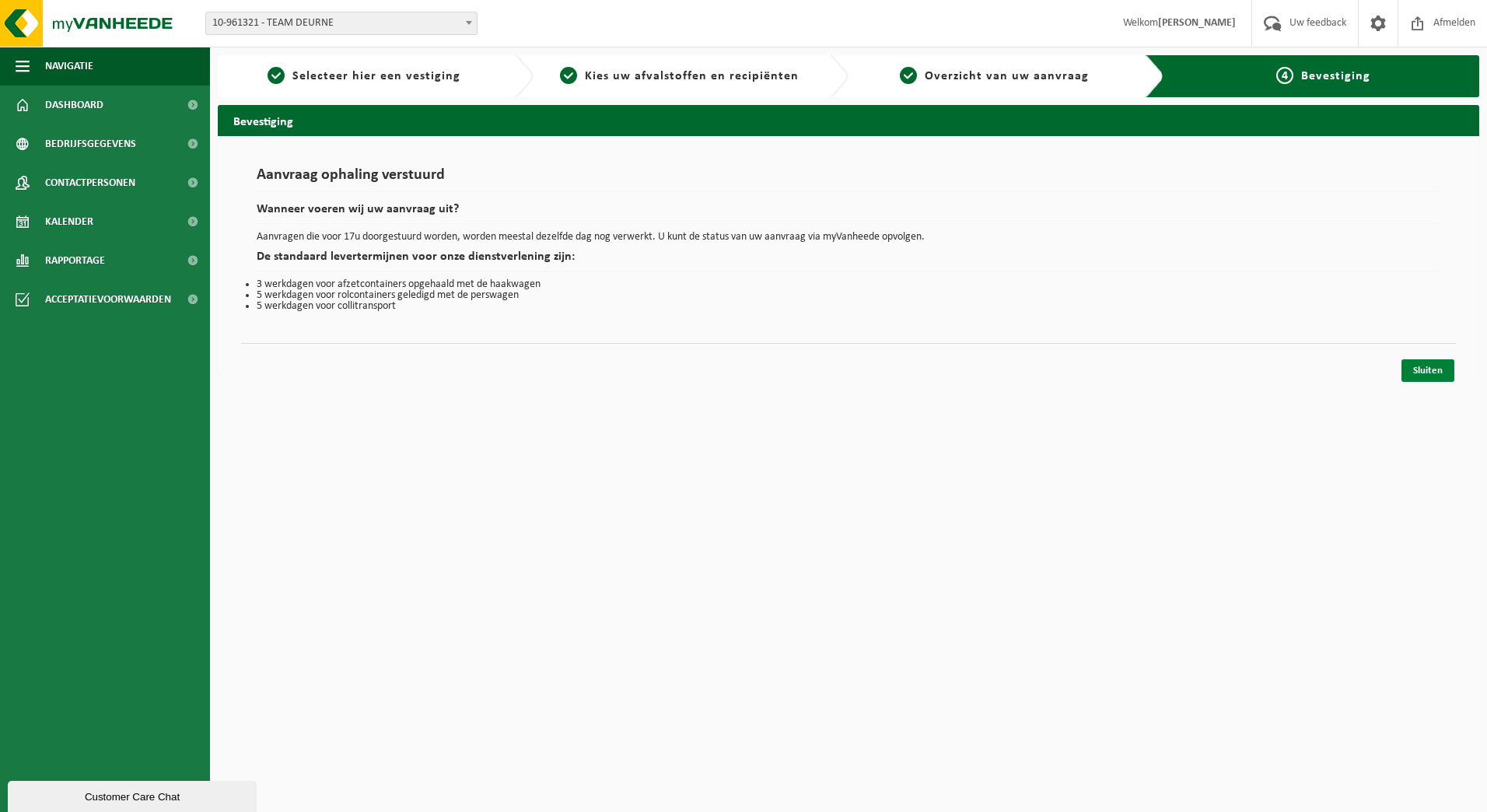
click at [1426, 370] on link "Sluiten" at bounding box center [1428, 370] width 53 height 23
